Goal: Check status: Check status

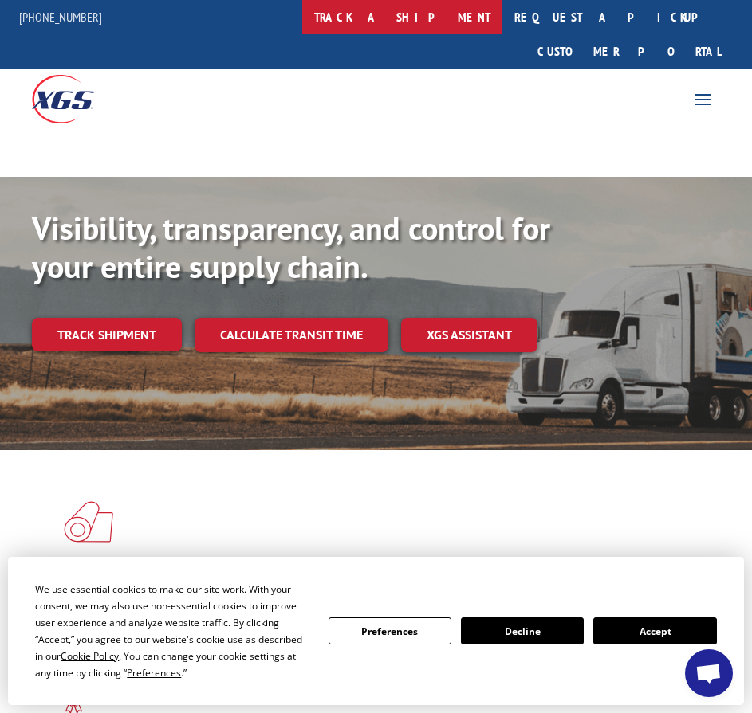
click at [447, 8] on link "track a shipment" at bounding box center [402, 17] width 200 height 34
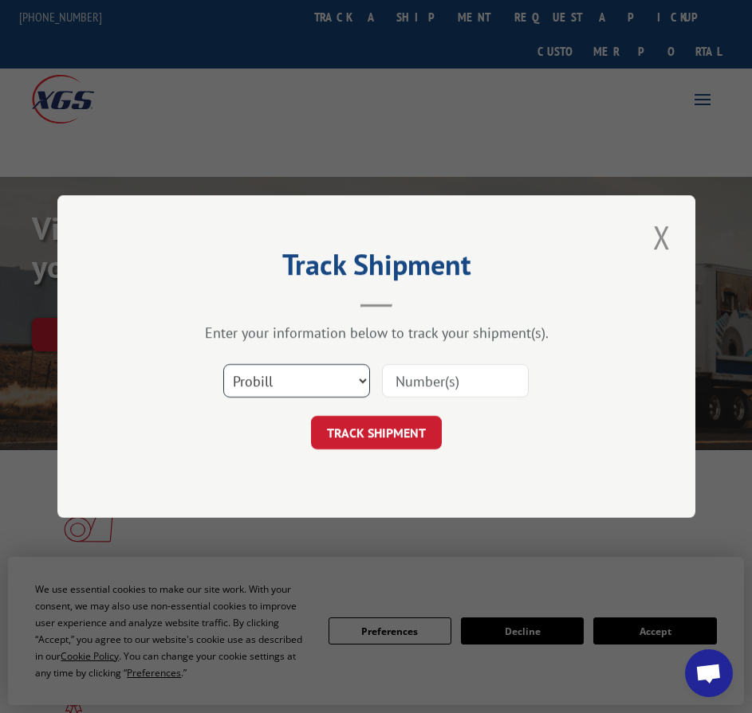
click at [332, 380] on select "Select category... Probill BOL PO" at bounding box center [296, 380] width 147 height 33
select select "bol"
click at [223, 364] on select "Select category... Probill BOL PO" at bounding box center [296, 380] width 147 height 33
click at [469, 371] on input at bounding box center [455, 380] width 147 height 33
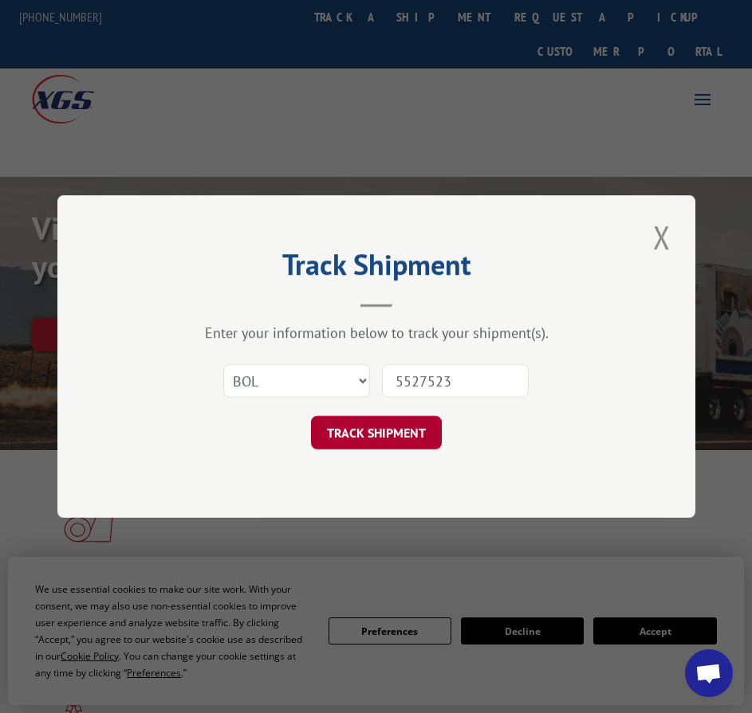
type input "5527523"
click at [373, 439] on button "TRACK SHIPMENT" at bounding box center [376, 432] width 131 height 33
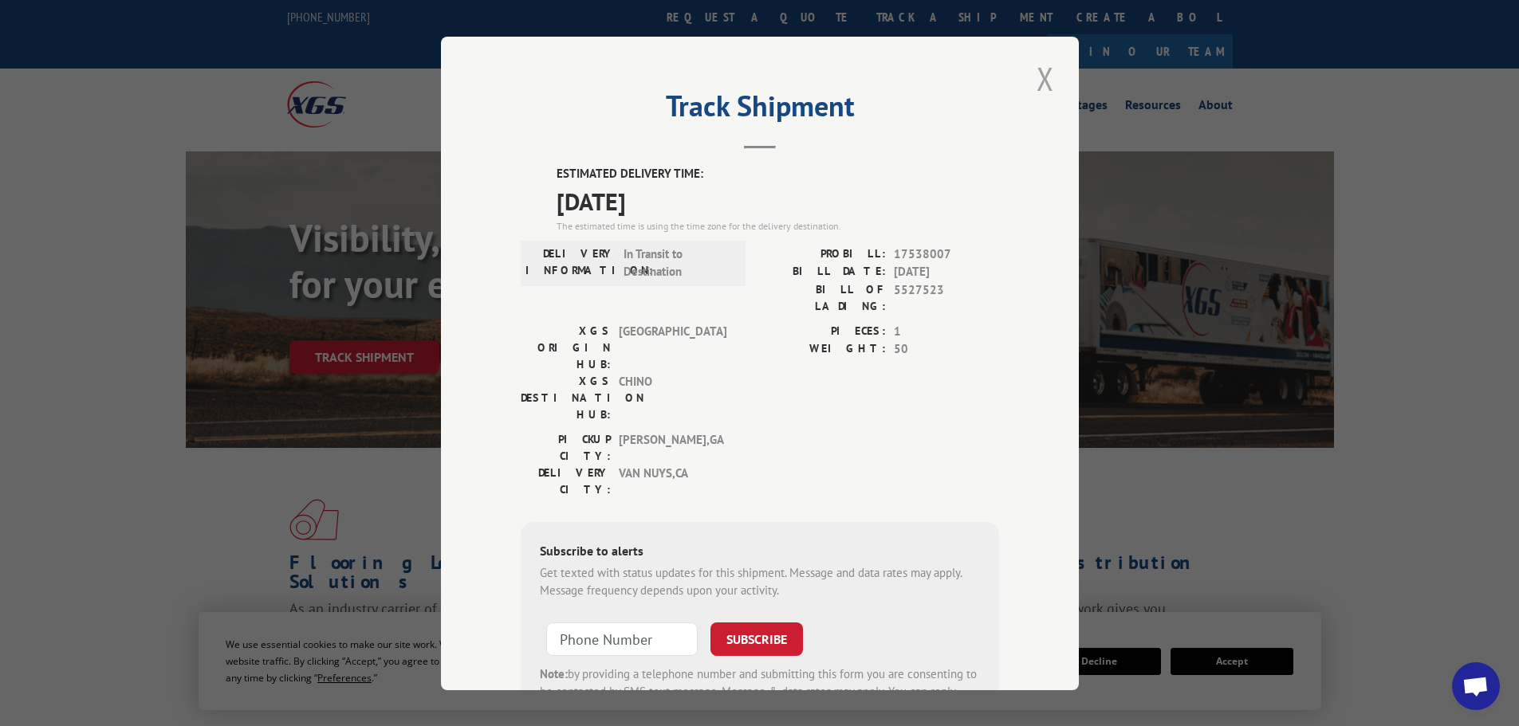
click at [751, 75] on button "Close modal" at bounding box center [1045, 79] width 27 height 44
